Goal: Task Accomplishment & Management: Manage account settings

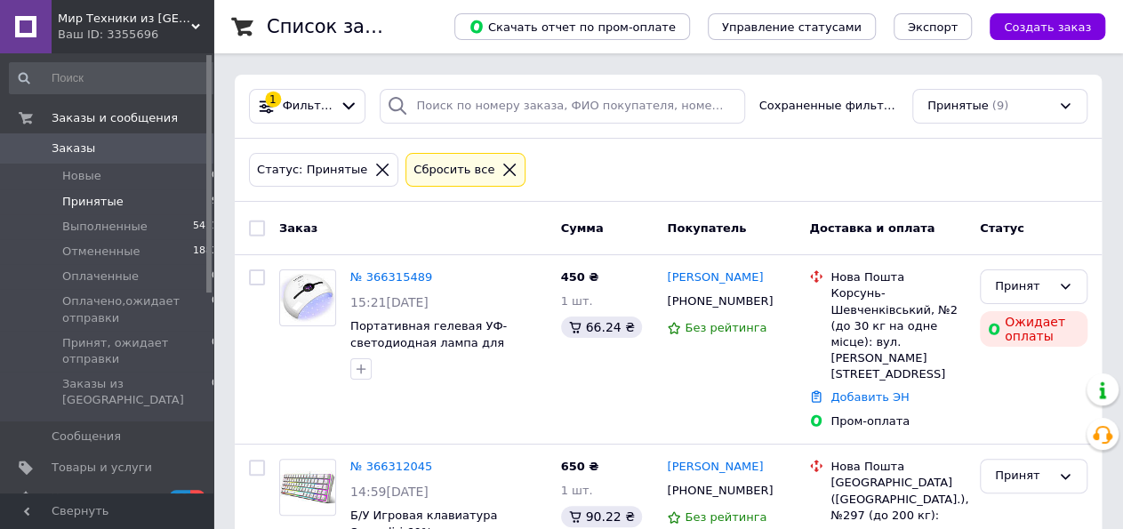
click at [163, 209] on li "Принятые 9" at bounding box center [114, 201] width 229 height 25
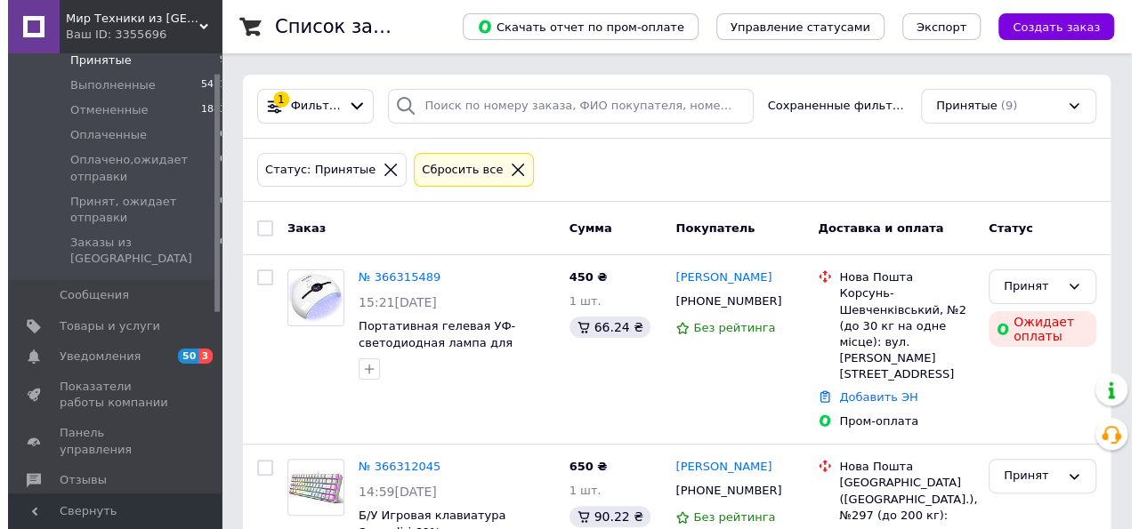
scroll to position [278, 0]
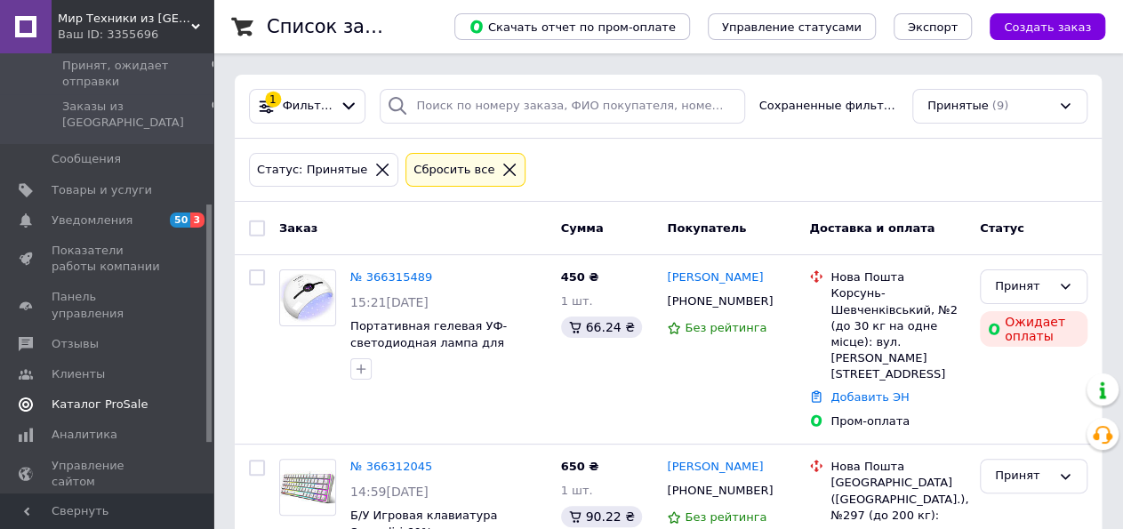
click at [104, 397] on span "Каталог ProSale" at bounding box center [100, 405] width 96 height 16
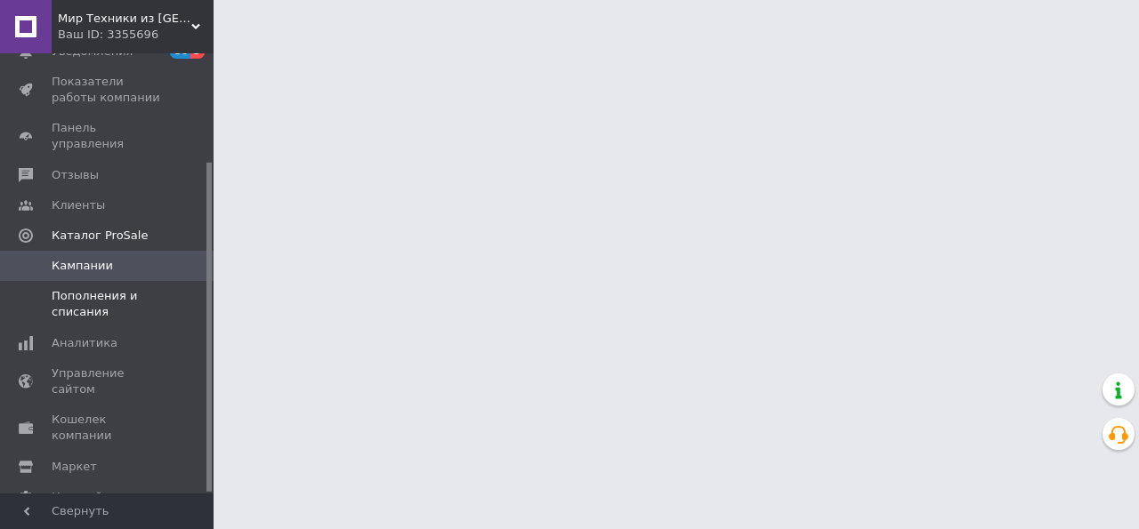
click at [108, 288] on span "Пополнения и списания" at bounding box center [108, 304] width 113 height 32
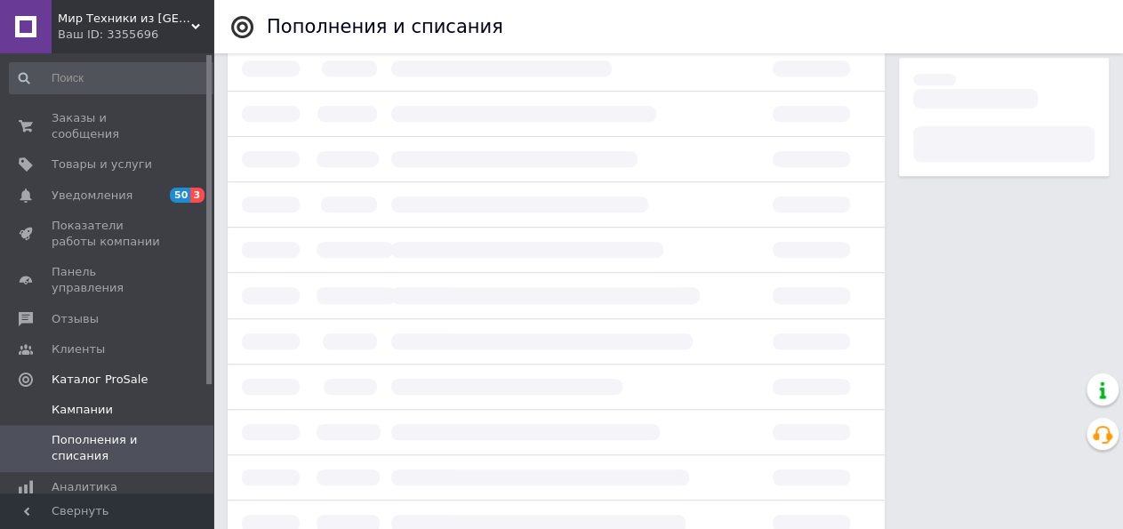
click at [114, 402] on span "Кампании" at bounding box center [108, 410] width 113 height 16
